Goal: Transaction & Acquisition: Download file/media

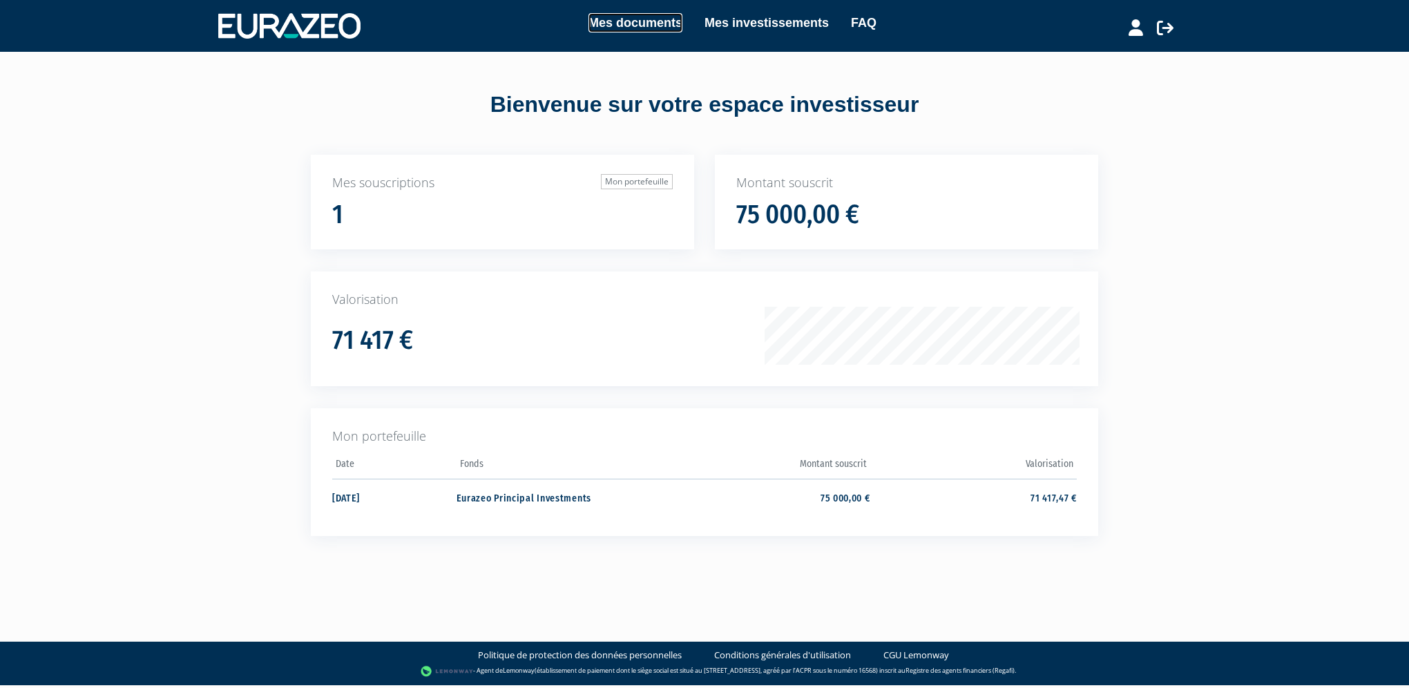
click at [633, 23] on link "Mes documents" at bounding box center [635, 22] width 94 height 19
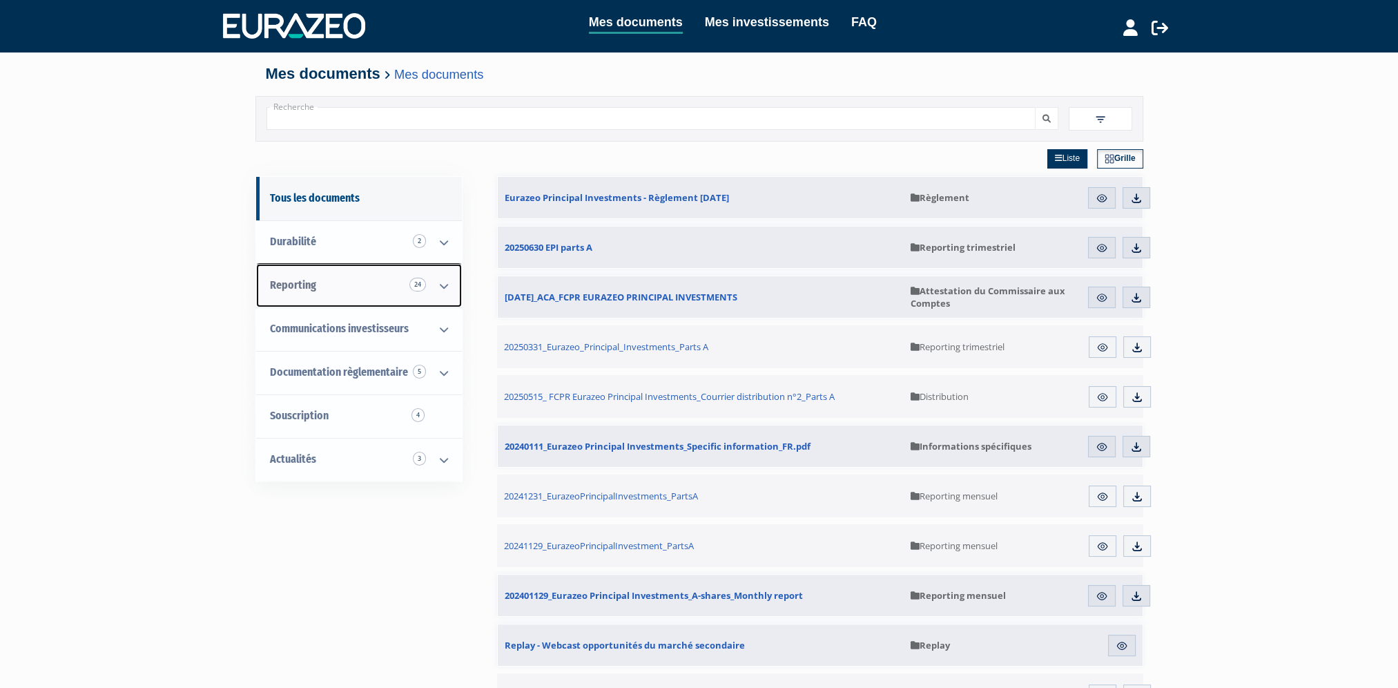
click at [350, 284] on link "Reporting 24" at bounding box center [359, 286] width 206 height 44
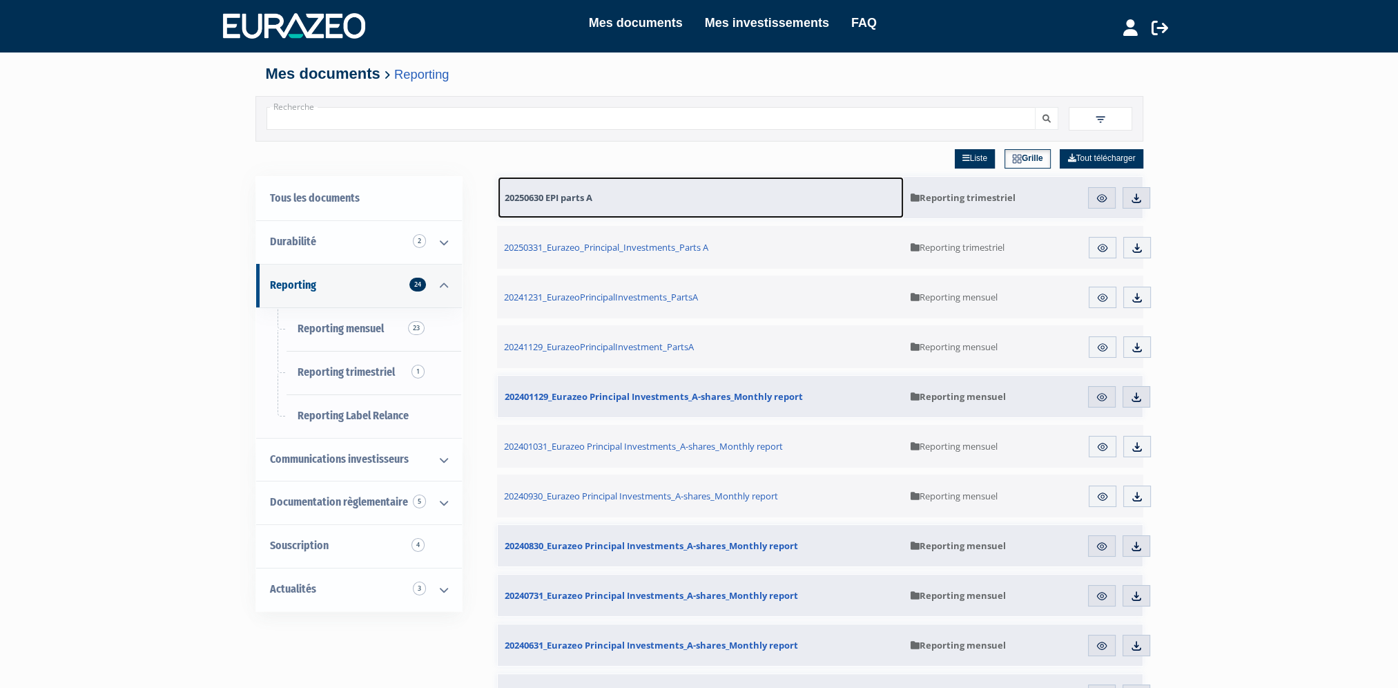
click at [541, 200] on span "20250630 EPI parts A" at bounding box center [549, 197] width 88 height 12
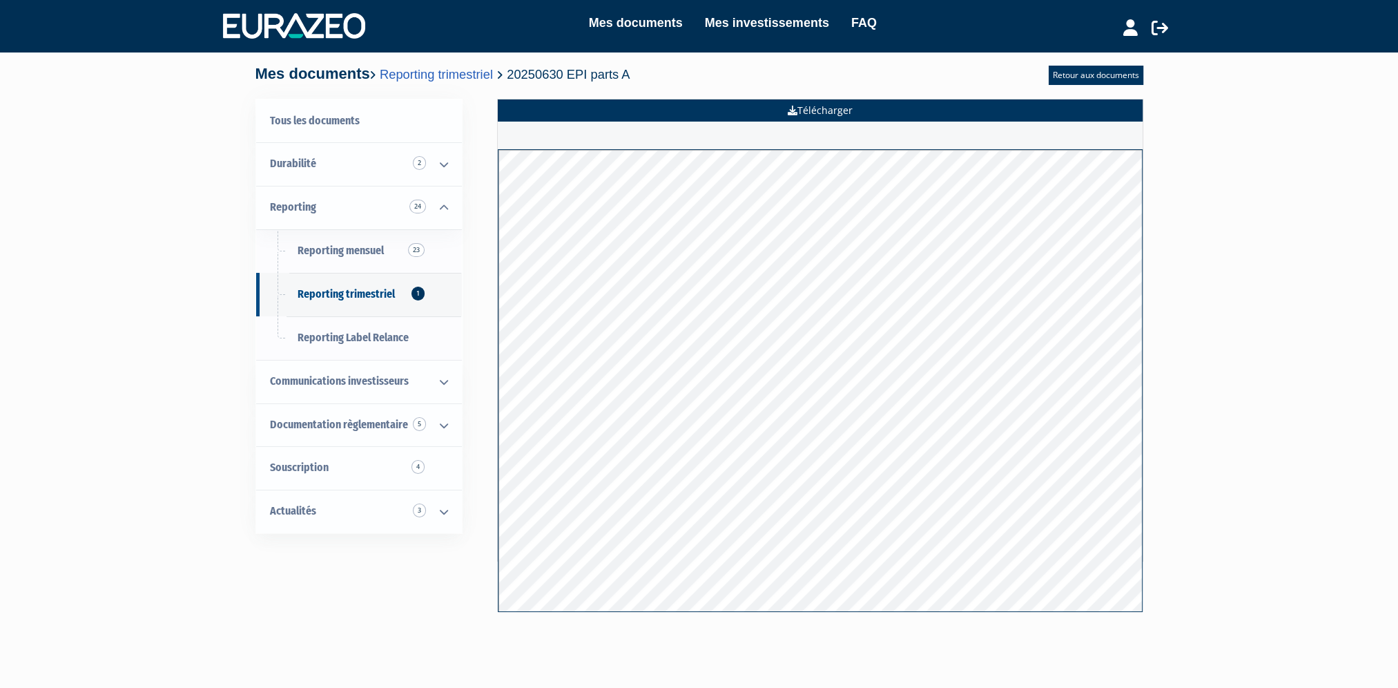
click at [853, 119] on link "Télécharger" at bounding box center [820, 110] width 645 height 22
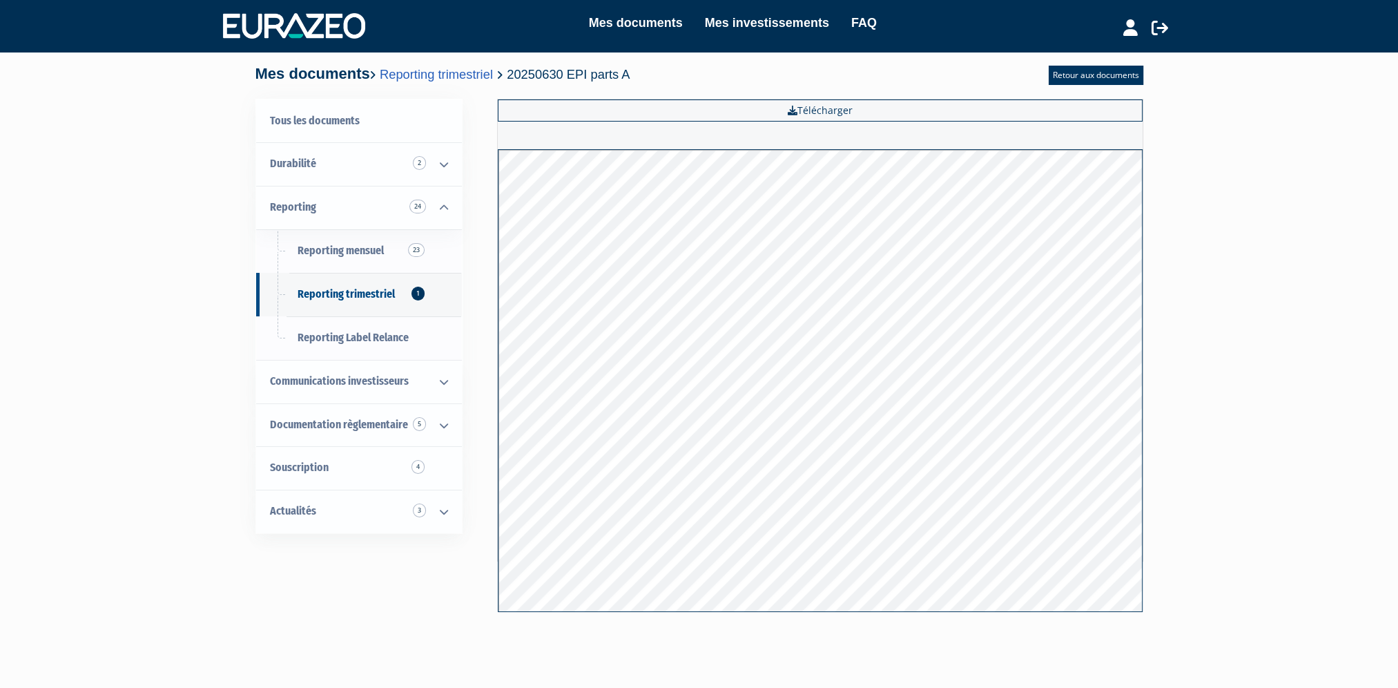
click at [1287, 298] on div "Mes documents Mes investissements FAQ Déconnexion Mes documents Mes investissem…" at bounding box center [699, 324] width 1398 height 649
